Goal: Complete application form: Complete application form

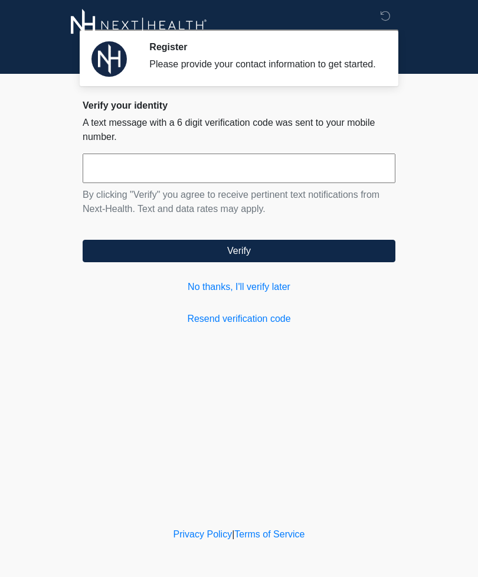
click at [213, 285] on div "Verify your identity A text message with a 6 digit verification code was sent t…" at bounding box center [239, 213] width 313 height 226
click at [207, 286] on div "Verify your identity A text message with a 6 digit verification code was sent t…" at bounding box center [239, 213] width 313 height 226
click at [250, 294] on link "No thanks, I'll verify later" at bounding box center [239, 287] width 313 height 14
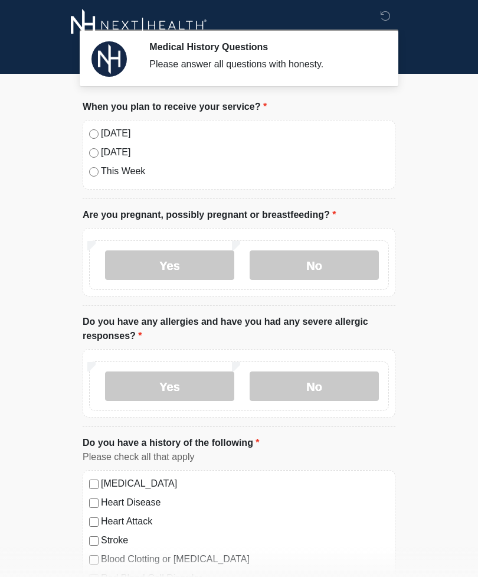
click at [118, 123] on div "[DATE] [DATE] This Week" at bounding box center [239, 155] width 313 height 70
click at [312, 263] on label "No" at bounding box center [314, 265] width 129 height 30
click at [315, 390] on label "No" at bounding box center [314, 386] width 129 height 30
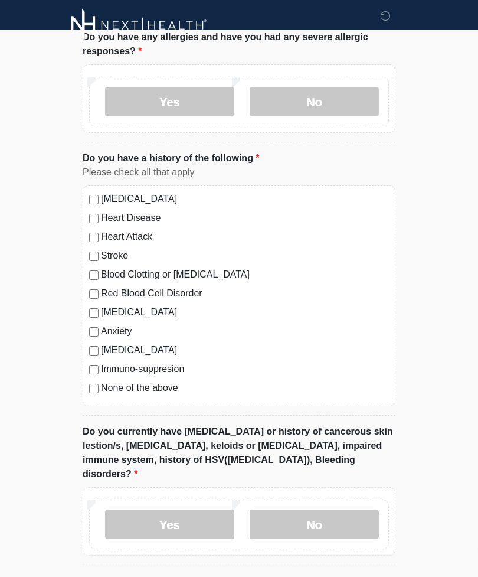
scroll to position [354, 0]
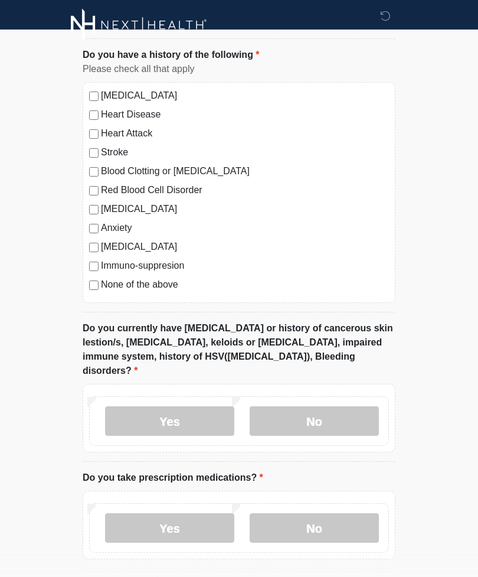
click at [344, 407] on label "No" at bounding box center [314, 422] width 129 height 30
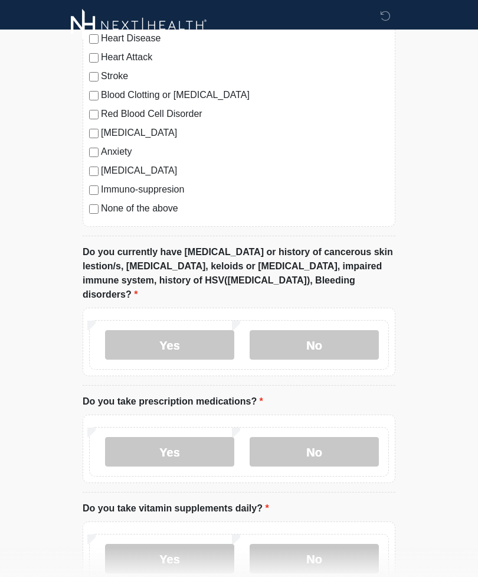
click at [341, 441] on label "No" at bounding box center [314, 452] width 129 height 30
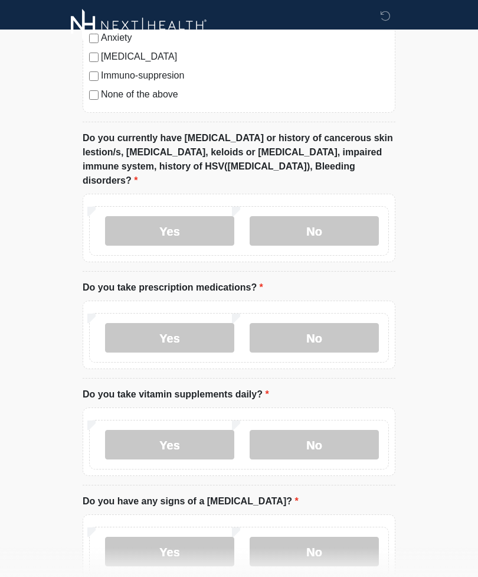
click at [345, 430] on label "No" at bounding box center [314, 445] width 129 height 30
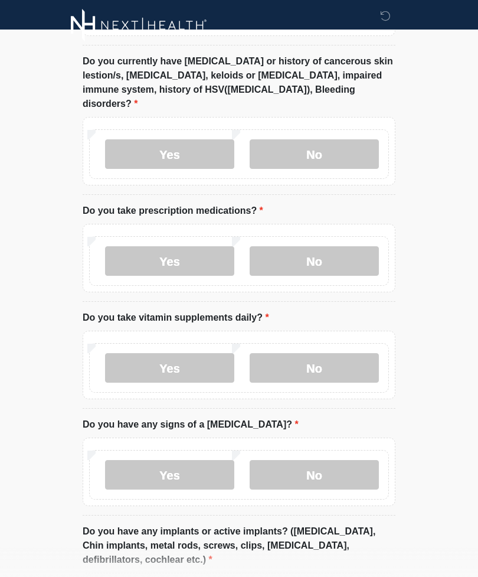
click at [345, 460] on label "No" at bounding box center [314, 475] width 129 height 30
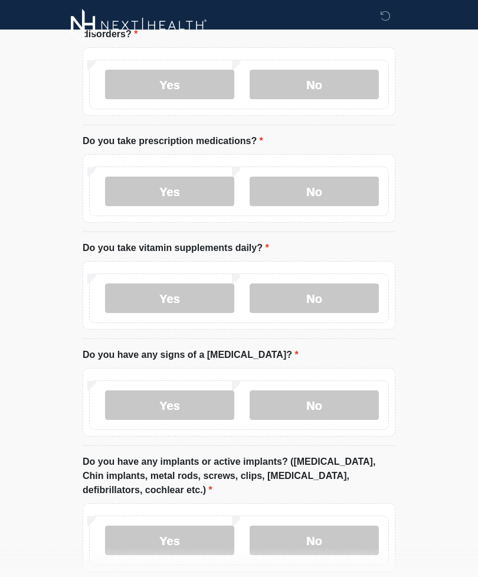
scroll to position [767, 0]
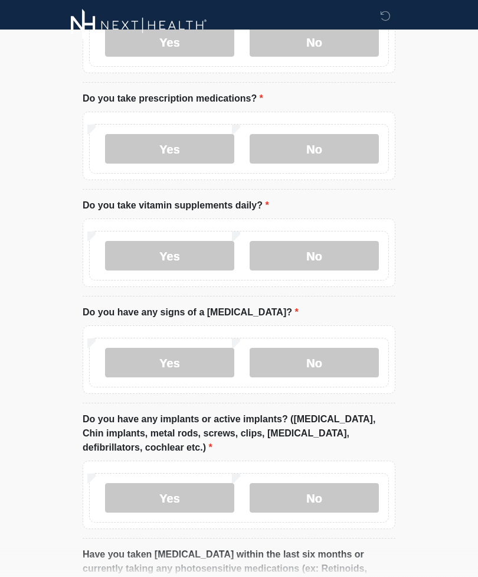
click at [304, 495] on label "No" at bounding box center [314, 498] width 129 height 30
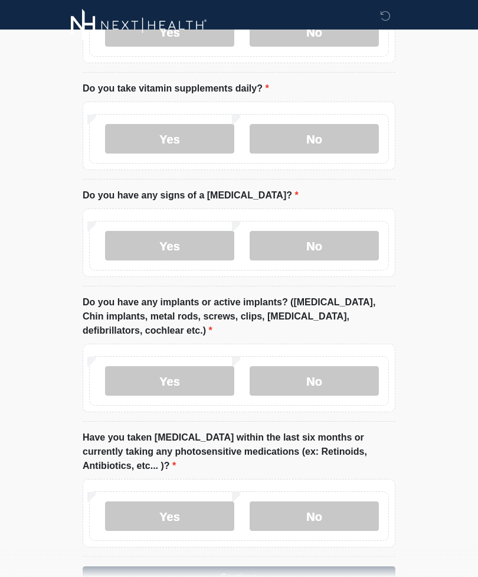
scroll to position [905, 0]
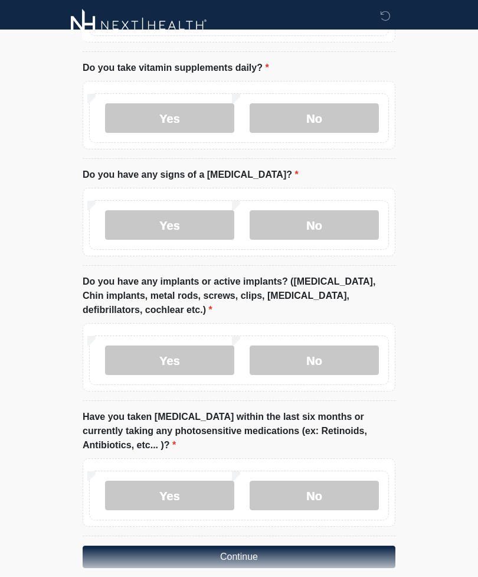
click at [331, 484] on label "No" at bounding box center [314, 496] width 129 height 30
click at [314, 546] on button "Continue" at bounding box center [239, 557] width 313 height 22
click at [281, 546] on button "Continue" at bounding box center [239, 557] width 313 height 22
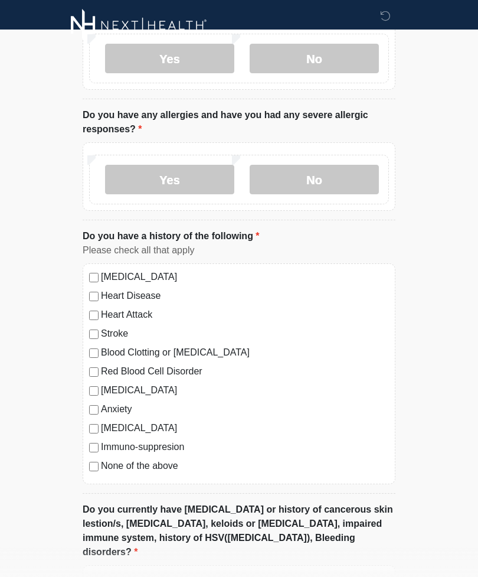
scroll to position [0, 0]
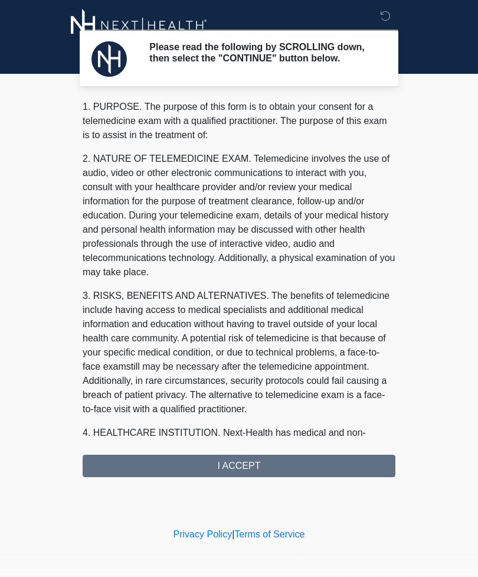
click at [334, 482] on div "Please read the following by SCROLLING down, then select the "CONTINUE" button …" at bounding box center [239, 262] width 354 height 501
click at [356, 465] on div "1. PURPOSE. The purpose of this form is to obtain your consent for a telemedici…" at bounding box center [239, 288] width 313 height 377
click at [347, 477] on div "1. PURPOSE. The purpose of this form is to obtain your consent for a telemedici…" at bounding box center [239, 288] width 313 height 377
click at [294, 474] on div "1. PURPOSE. The purpose of this form is to obtain your consent for a telemedici…" at bounding box center [239, 288] width 313 height 377
click at [159, 462] on div "1. PURPOSE. The purpose of this form is to obtain your consent for a telemedici…" at bounding box center [239, 288] width 313 height 377
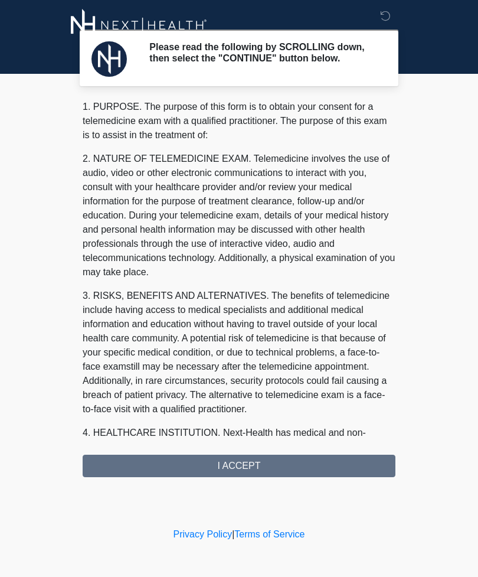
click at [226, 470] on div "1. PURPOSE. The purpose of this form is to obtain your consent for a telemedici…" at bounding box center [239, 288] width 313 height 377
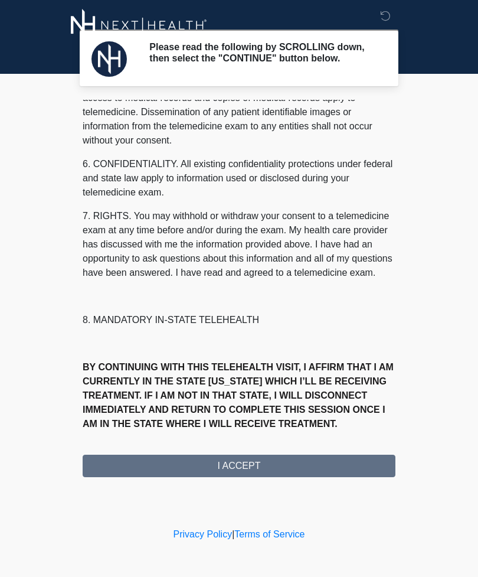
scroll to position [415, 0]
click at [176, 469] on button "I ACCEPT" at bounding box center [239, 466] width 313 height 22
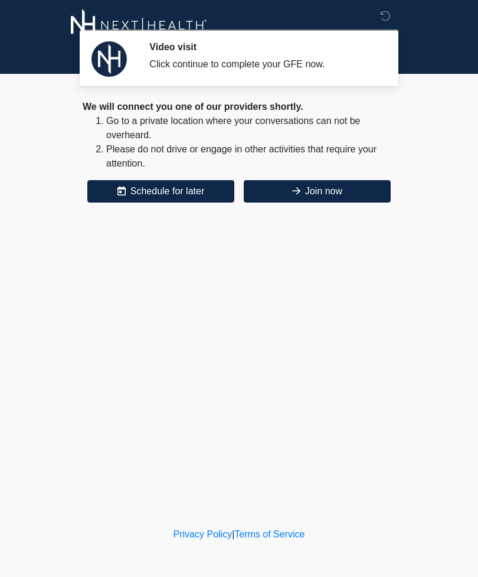
click at [337, 187] on button "Join now" at bounding box center [317, 191] width 147 height 22
